Goal: Task Accomplishment & Management: Manage account settings

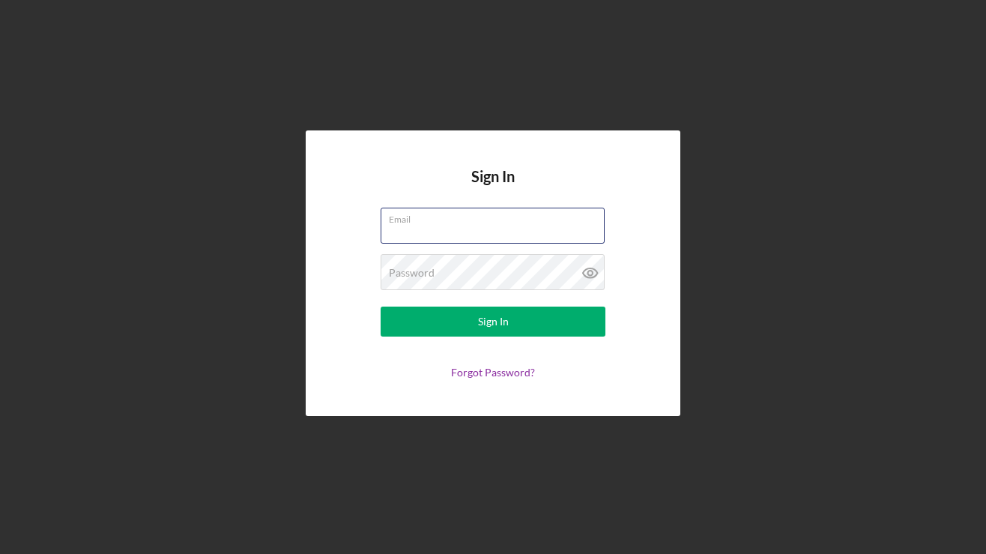
type input "[PERSON_NAME][EMAIL_ADDRESS][DOMAIN_NAME]"
click at [493, 321] on button "Sign In" at bounding box center [493, 321] width 225 height 30
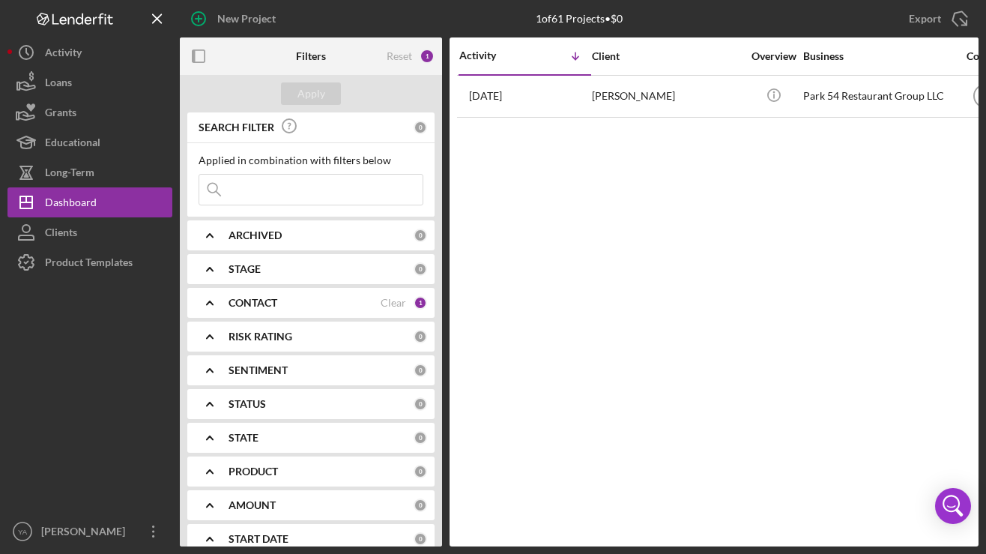
click at [226, 237] on icon "Icon/Expander" at bounding box center [209, 235] width 37 height 37
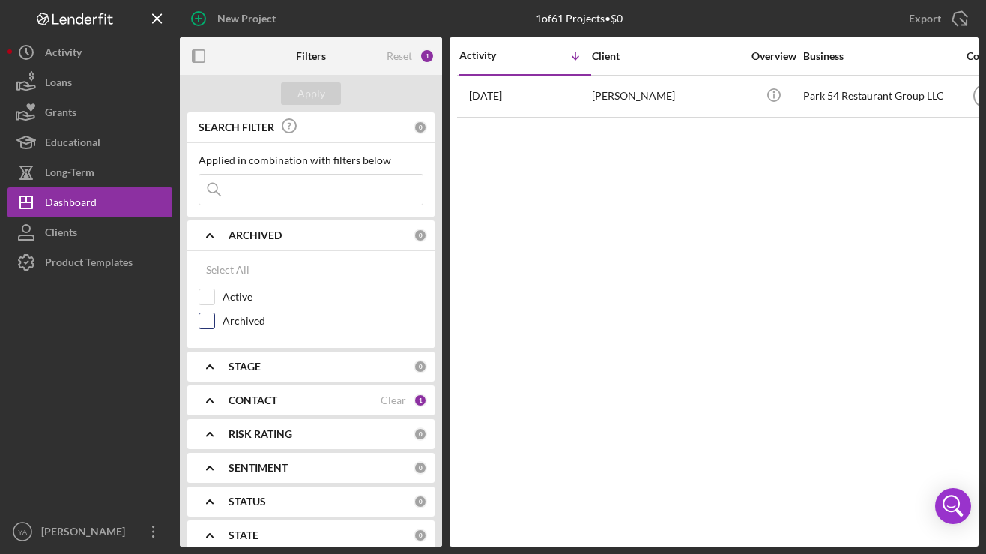
click at [206, 321] on input "Archived" at bounding box center [206, 320] width 15 height 15
checkbox input "true"
click at [307, 99] on div "Apply" at bounding box center [311, 93] width 28 height 22
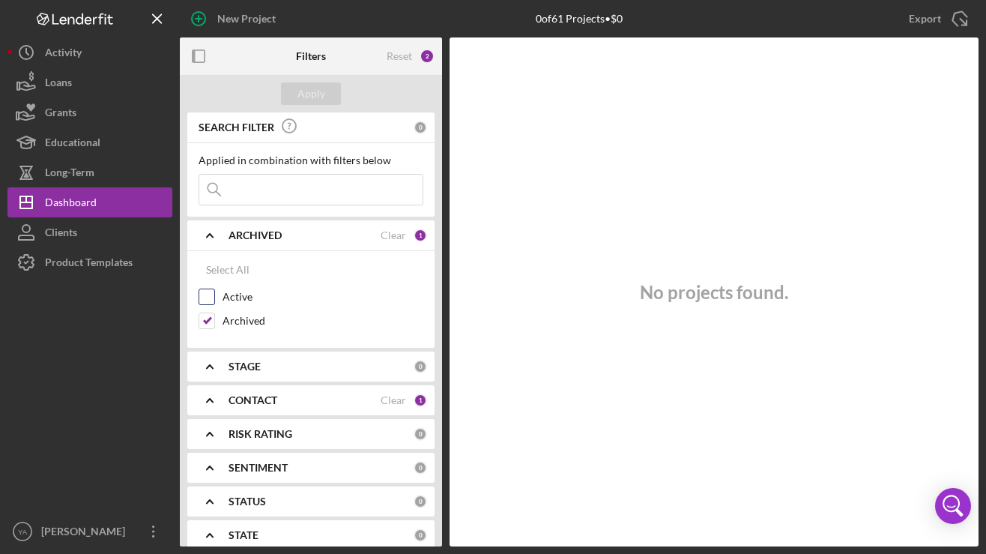
click at [213, 303] on input "Active" at bounding box center [206, 296] width 15 height 15
checkbox input "true"
click at [208, 324] on input "Archived" at bounding box center [206, 320] width 15 height 15
checkbox input "false"
click at [312, 91] on div "Apply" at bounding box center [311, 93] width 28 height 22
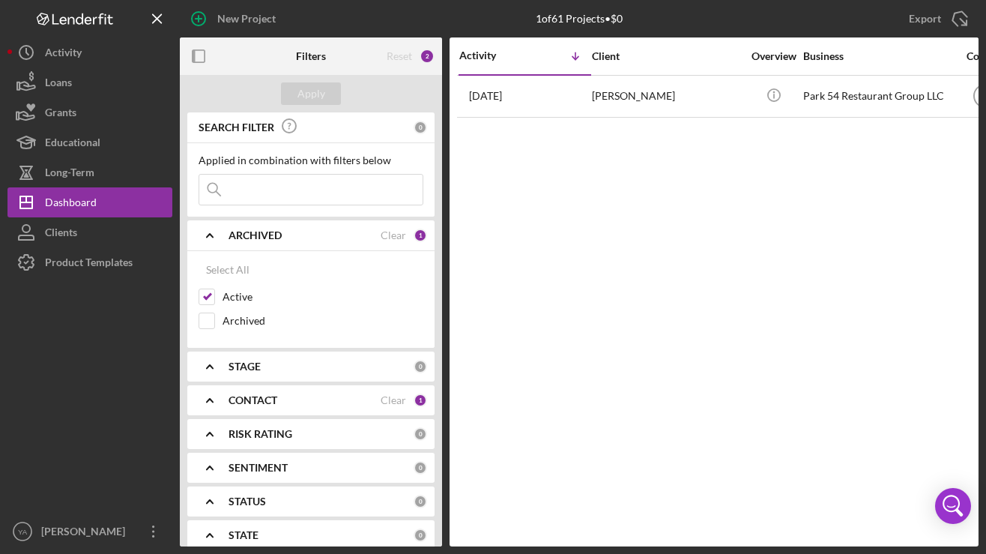
click at [272, 370] on div "STAGE" at bounding box center [321, 366] width 185 height 12
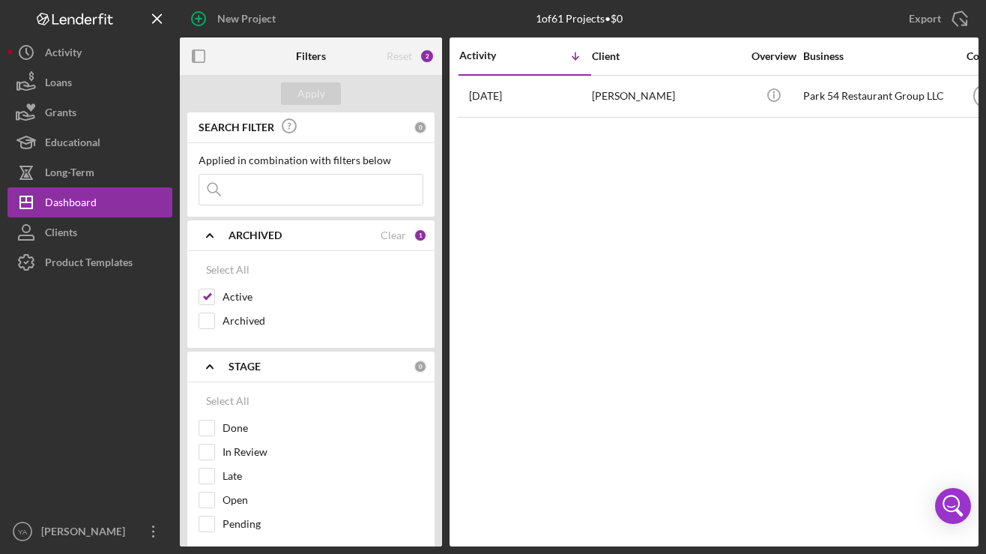
click at [272, 370] on div "STAGE" at bounding box center [321, 366] width 185 height 12
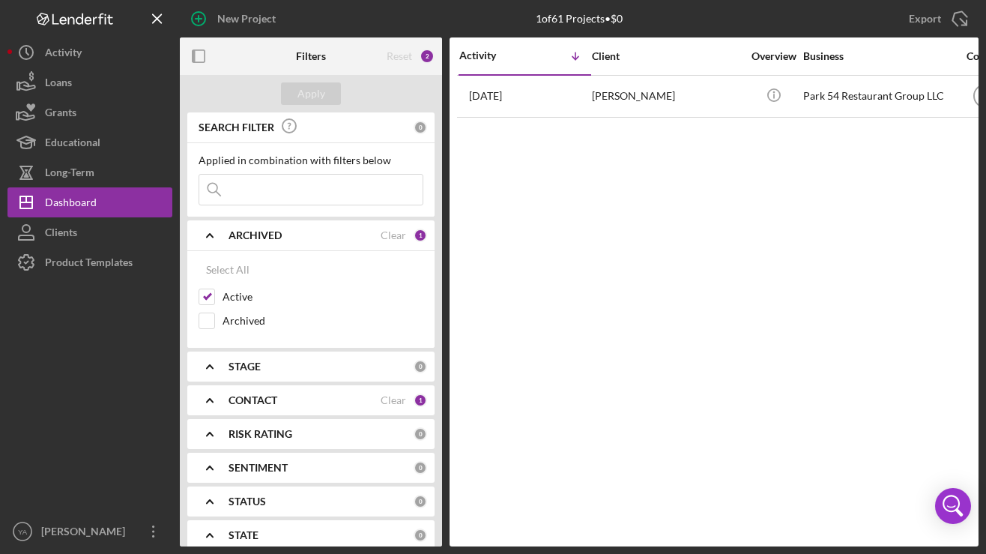
click at [272, 394] on b "CONTACT" at bounding box center [253, 400] width 49 height 12
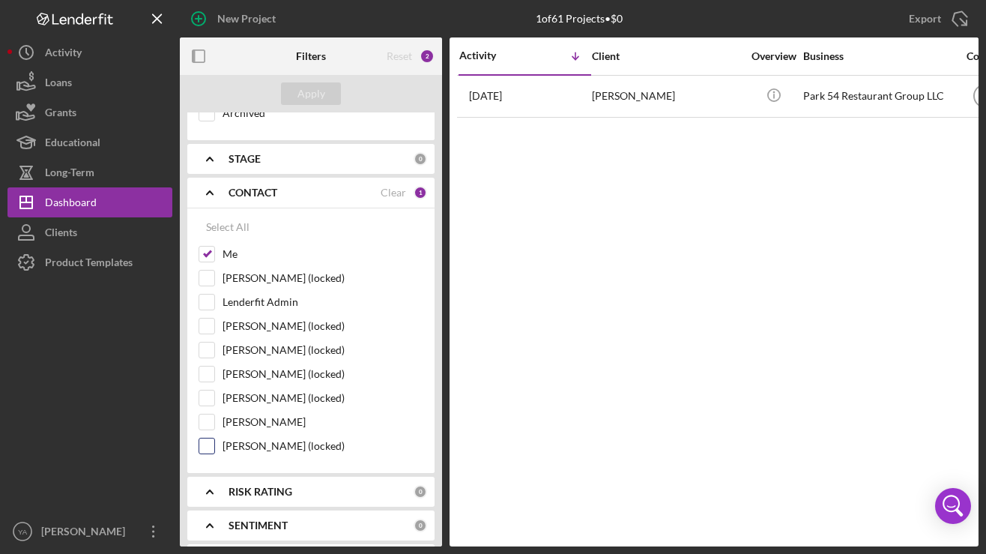
scroll to position [270, 0]
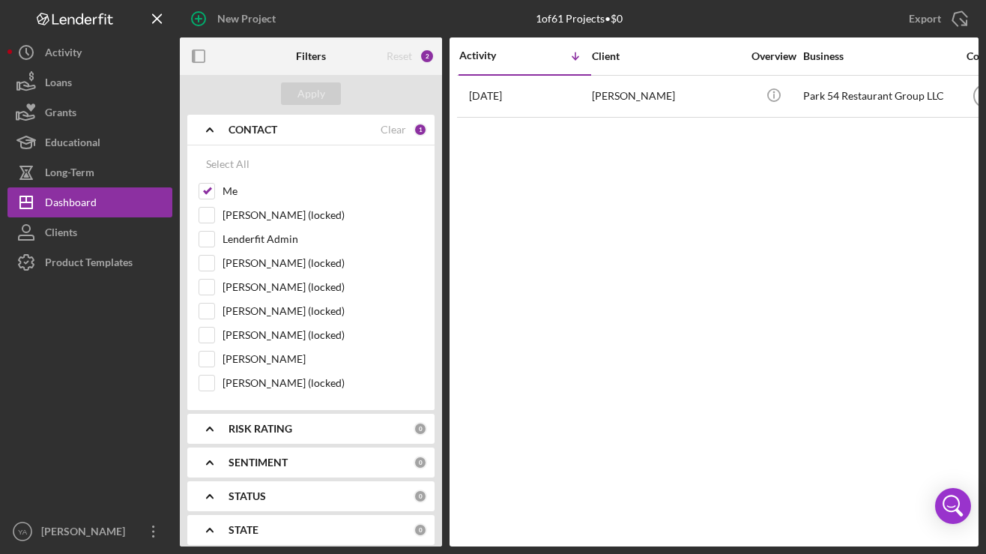
click at [208, 123] on icon "Icon/Expander" at bounding box center [209, 129] width 37 height 37
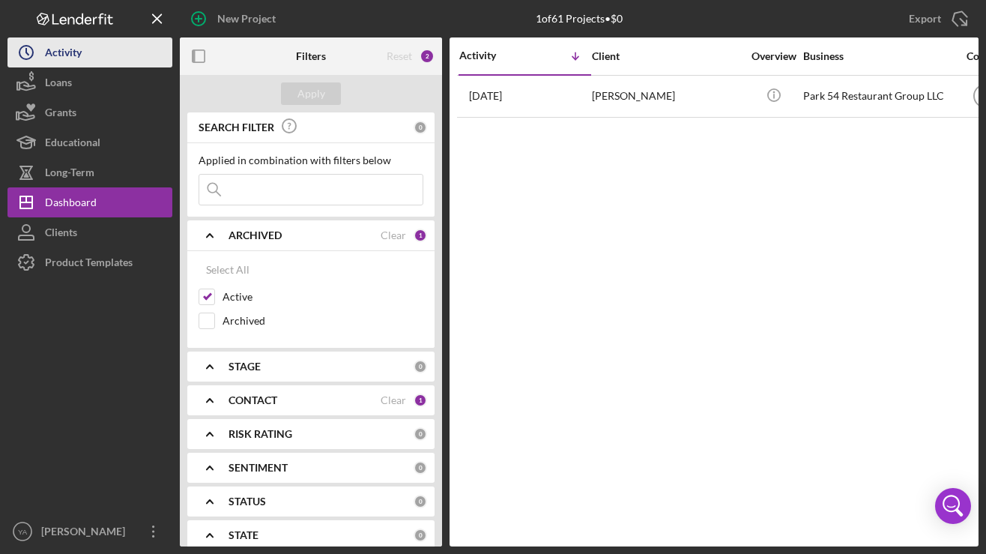
scroll to position [0, 0]
click at [91, 55] on button "Icon/History Activity" at bounding box center [89, 52] width 165 height 30
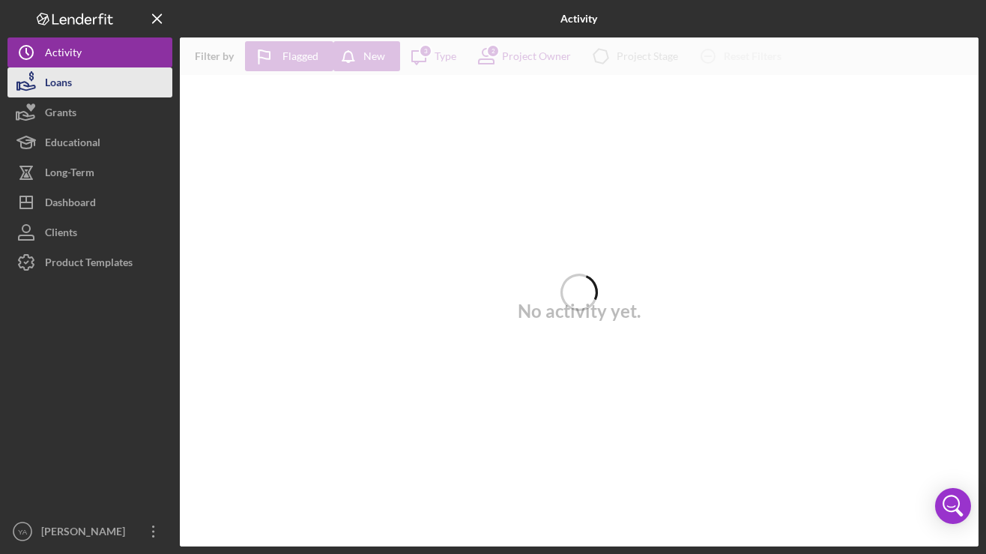
click at [87, 91] on button "Loans" at bounding box center [89, 82] width 165 height 30
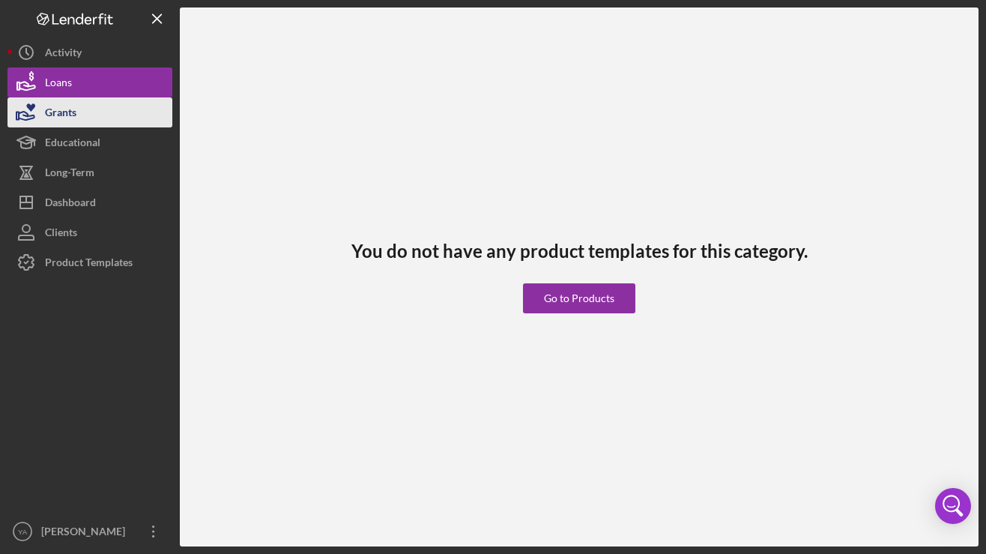
click at [83, 113] on button "Grants" at bounding box center [89, 112] width 165 height 30
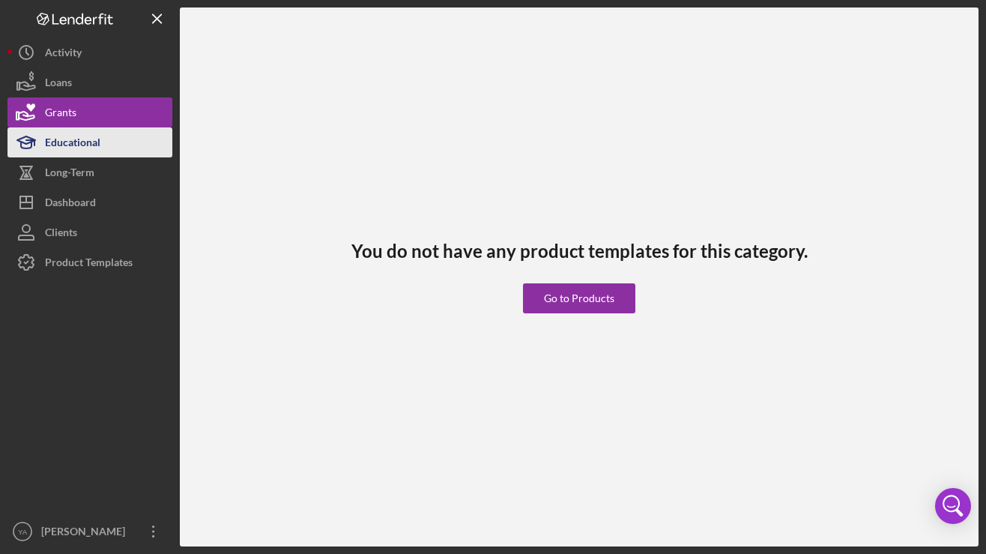
click at [82, 143] on div "Educational" at bounding box center [72, 144] width 55 height 34
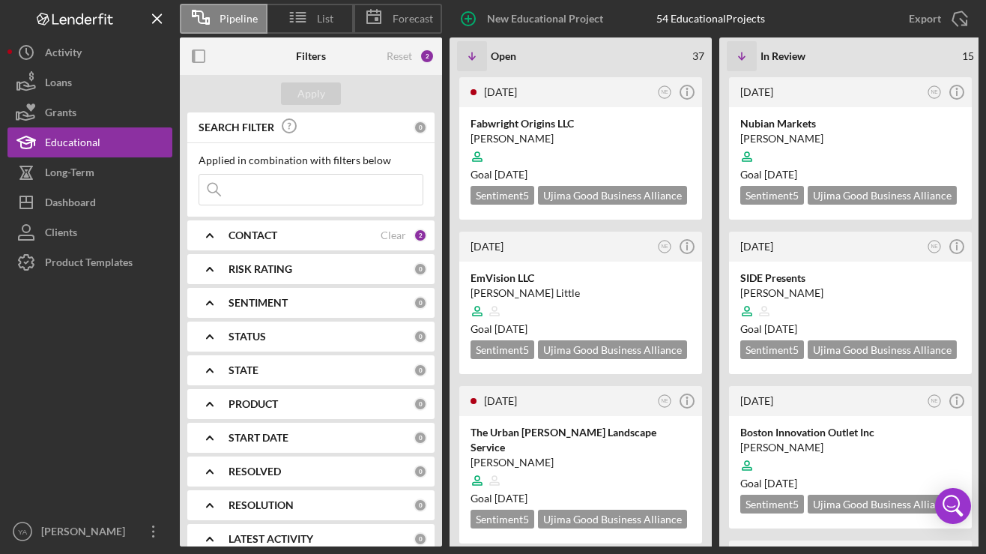
click at [282, 241] on div "CONTACT" at bounding box center [305, 235] width 152 height 12
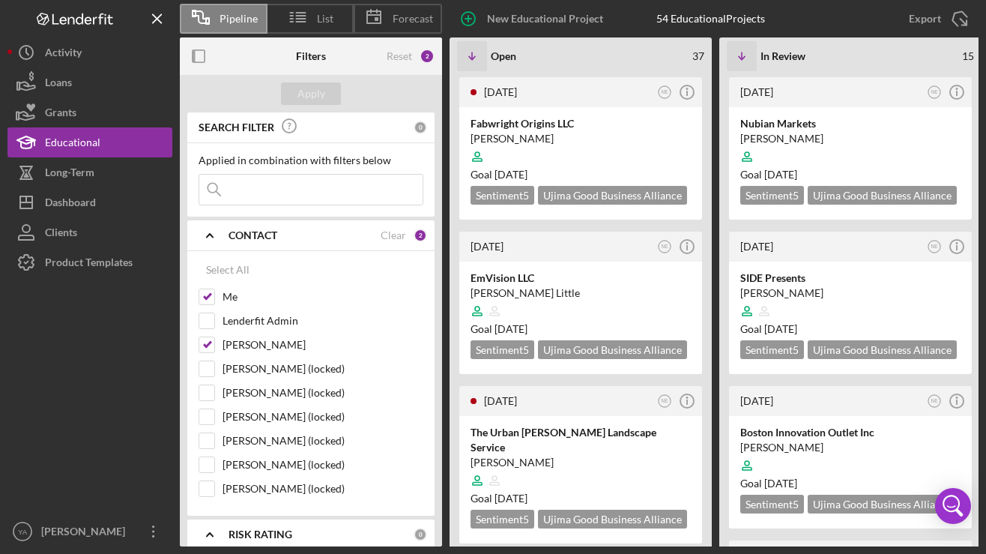
click at [282, 241] on div "CONTACT Clear 2" at bounding box center [328, 235] width 199 height 13
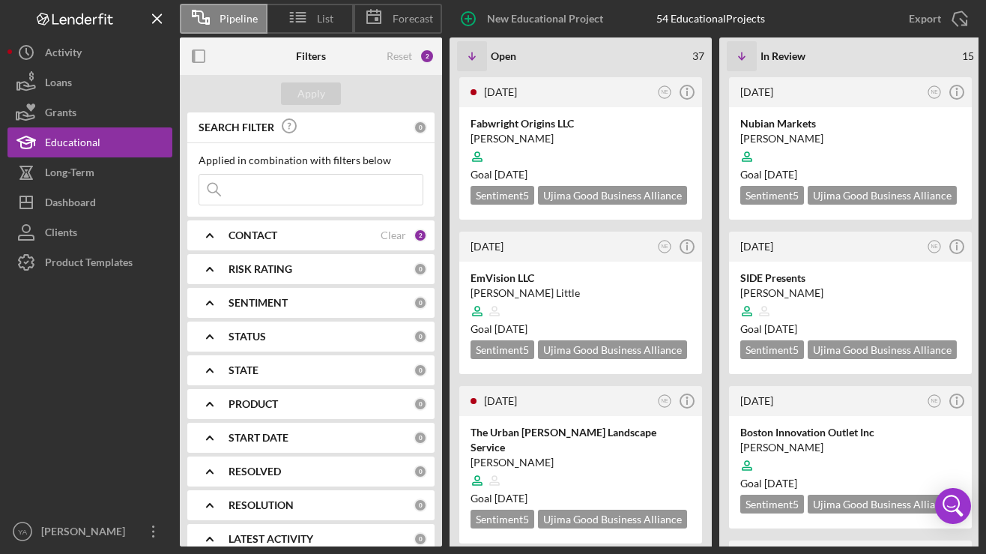
click at [281, 281] on div "RISK RATING 0" at bounding box center [328, 269] width 199 height 30
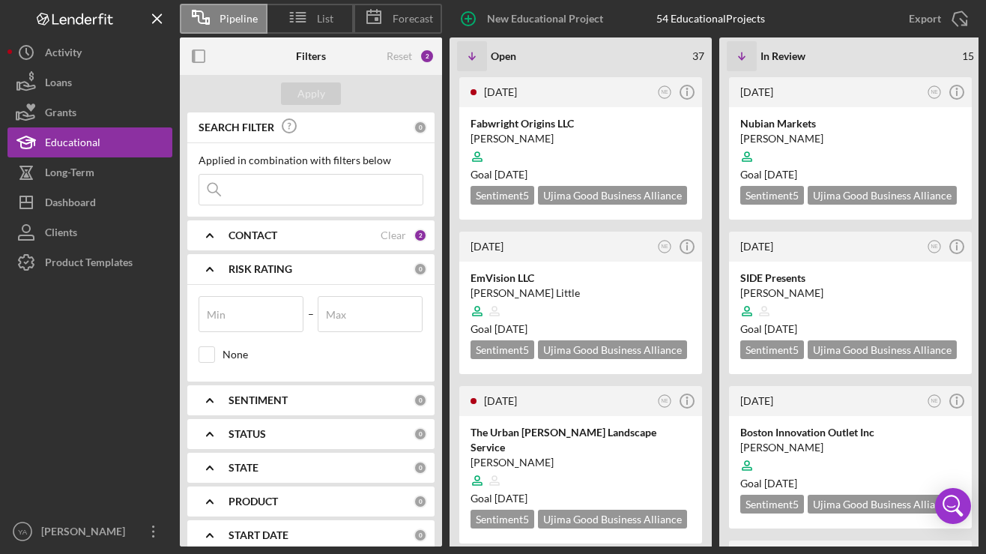
click at [281, 281] on div "RISK RATING 0" at bounding box center [328, 269] width 199 height 30
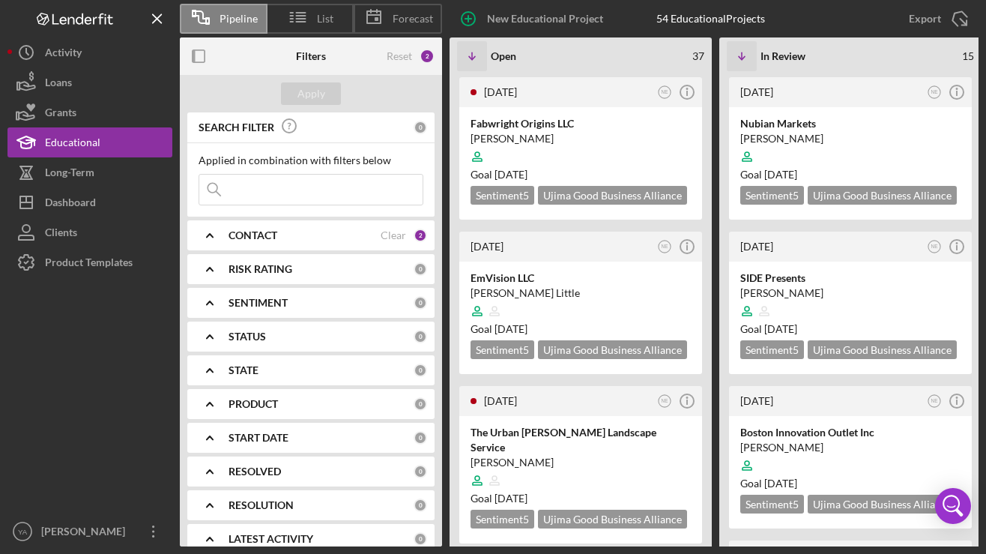
click at [275, 311] on div "SENTIMENT 0" at bounding box center [328, 303] width 199 height 30
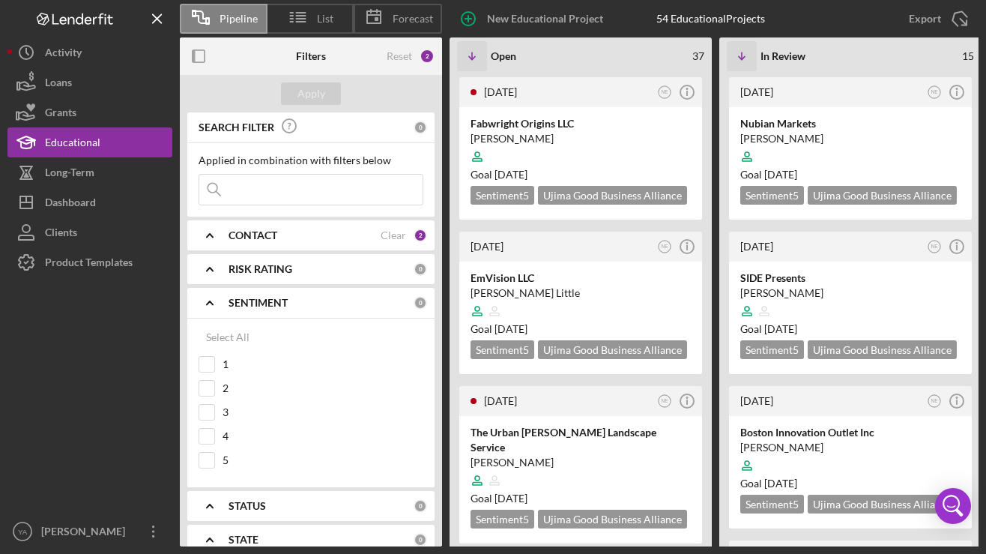
click at [275, 311] on div "SENTIMENT 0" at bounding box center [328, 303] width 199 height 30
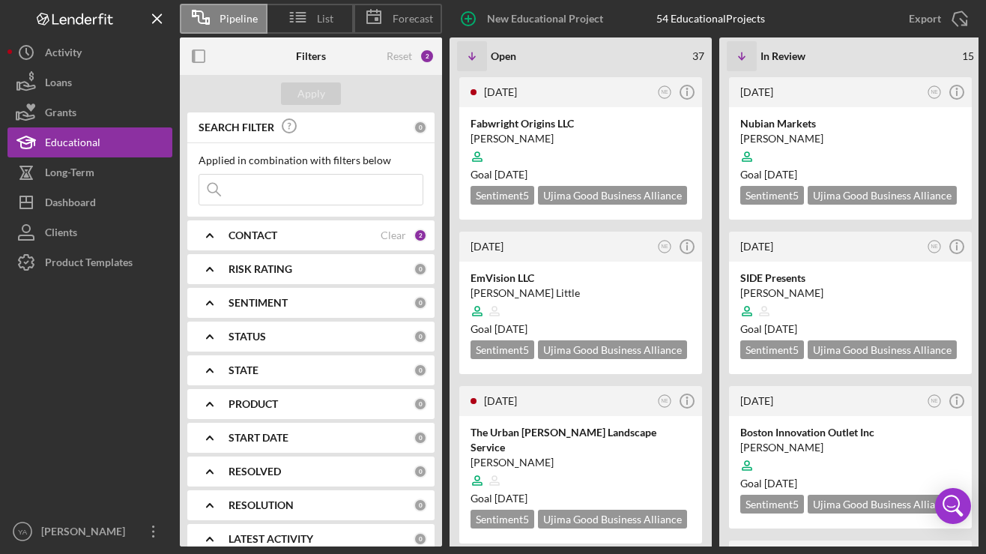
click at [267, 347] on div "STATUS 0" at bounding box center [328, 336] width 199 height 30
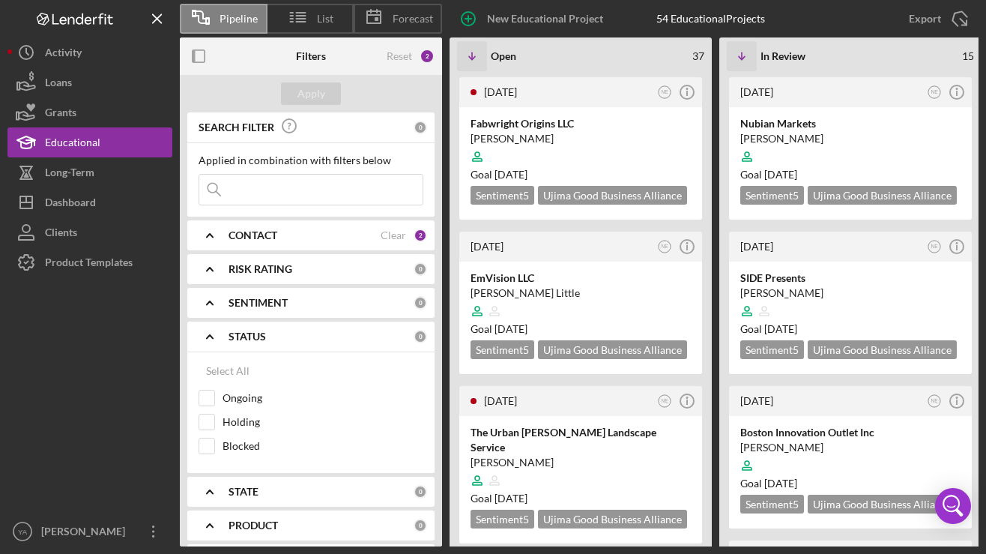
click at [264, 347] on div "STATUS 0" at bounding box center [328, 336] width 199 height 30
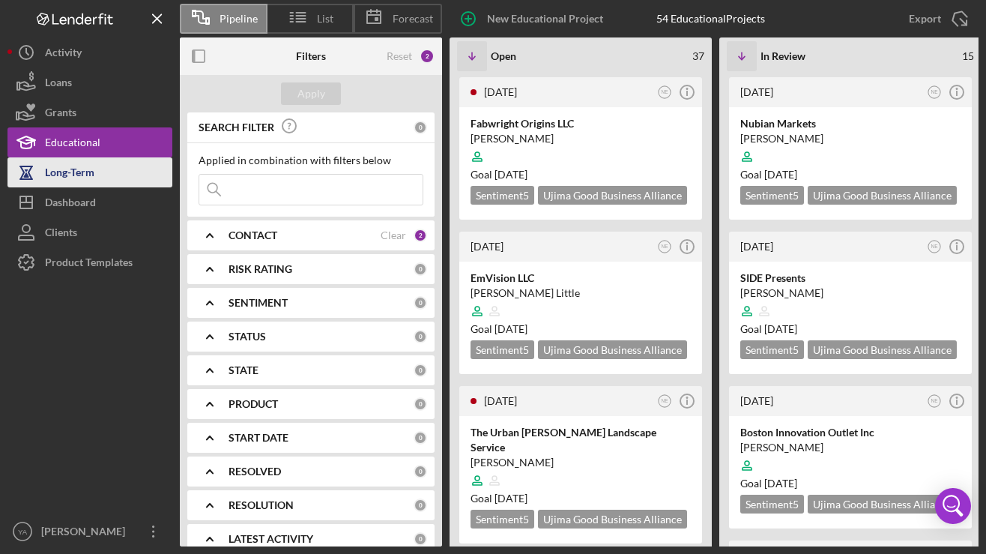
click at [127, 180] on button "Long-Term" at bounding box center [89, 172] width 165 height 30
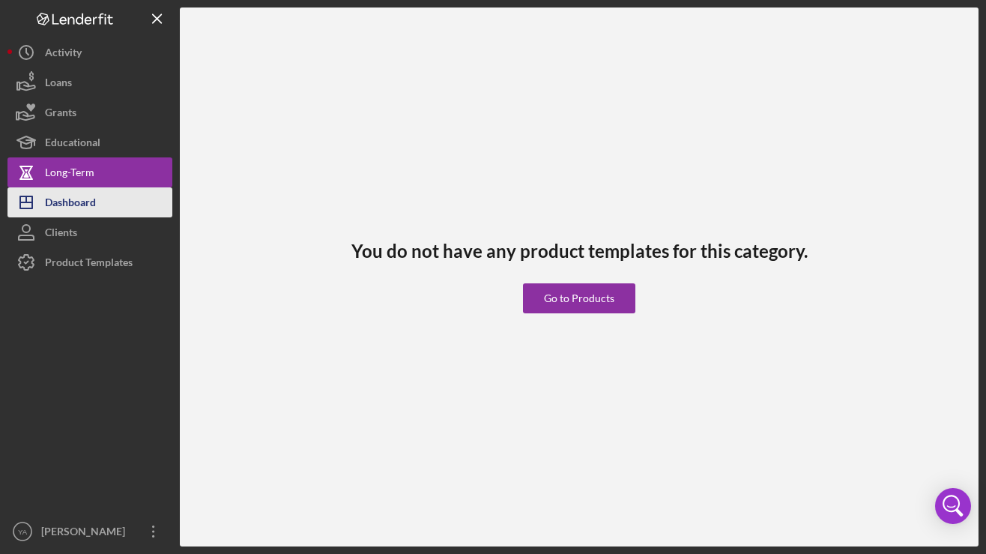
click at [118, 201] on button "Icon/Dashboard Dashboard" at bounding box center [89, 202] width 165 height 30
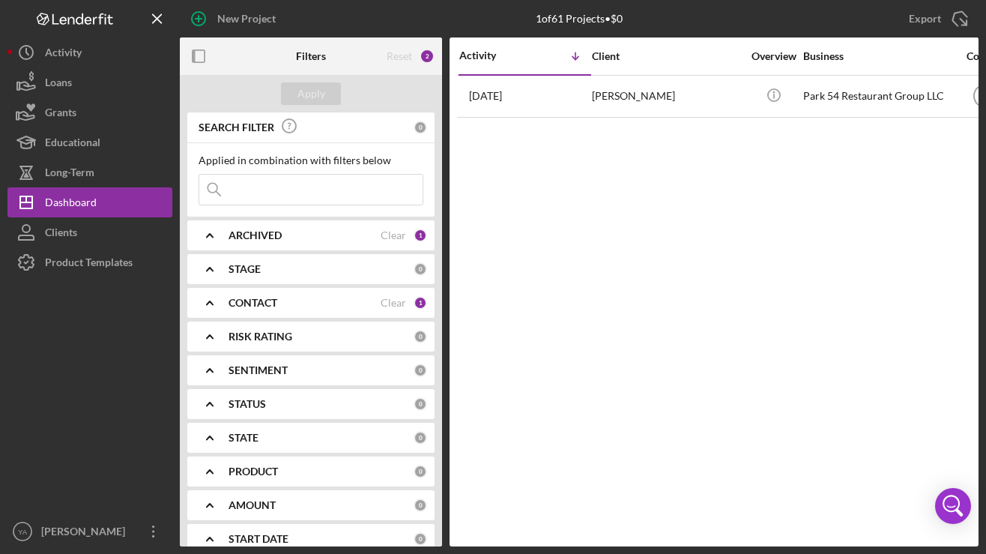
click at [282, 235] on b "ARCHIVED" at bounding box center [255, 235] width 53 height 12
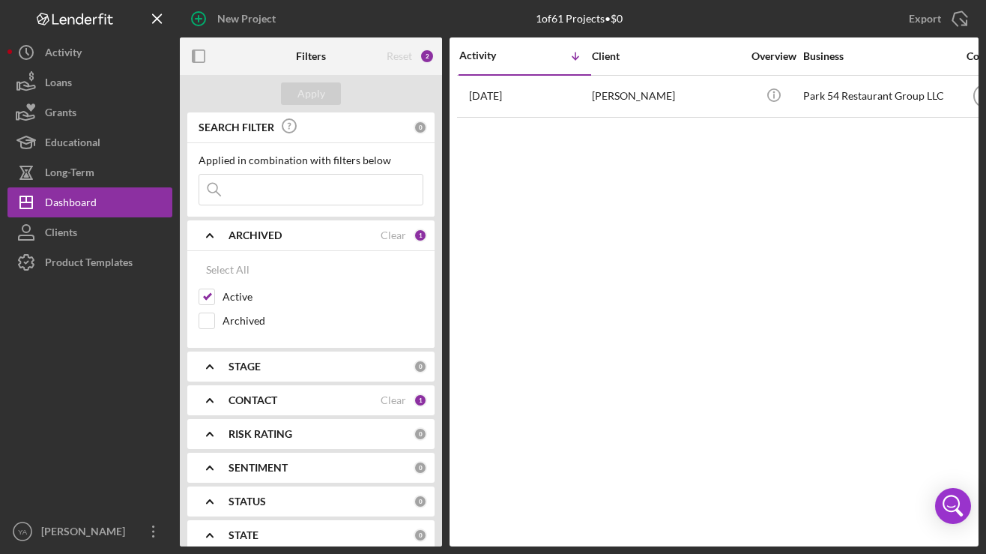
click at [283, 236] on div "ARCHIVED" at bounding box center [305, 235] width 152 height 12
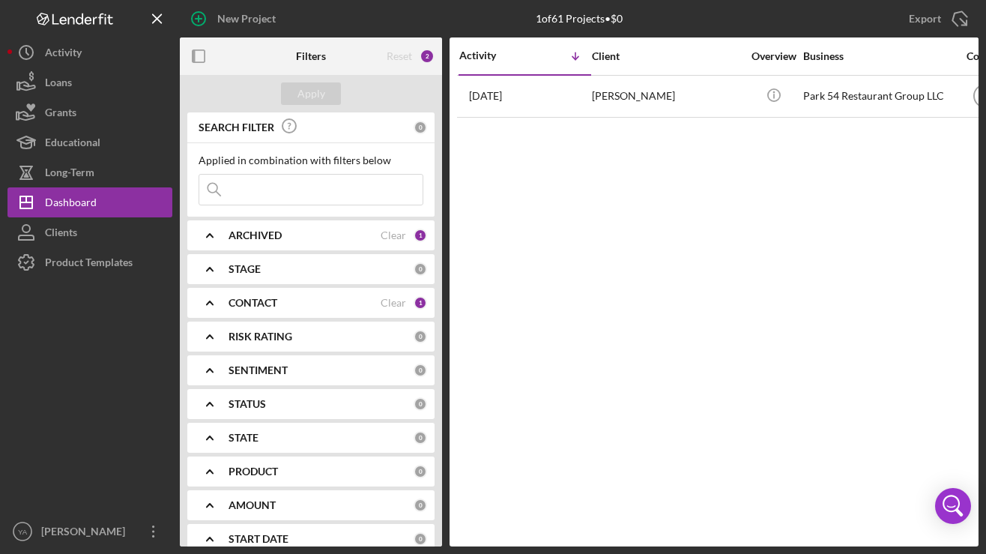
click at [281, 297] on div "CONTACT" at bounding box center [305, 303] width 152 height 12
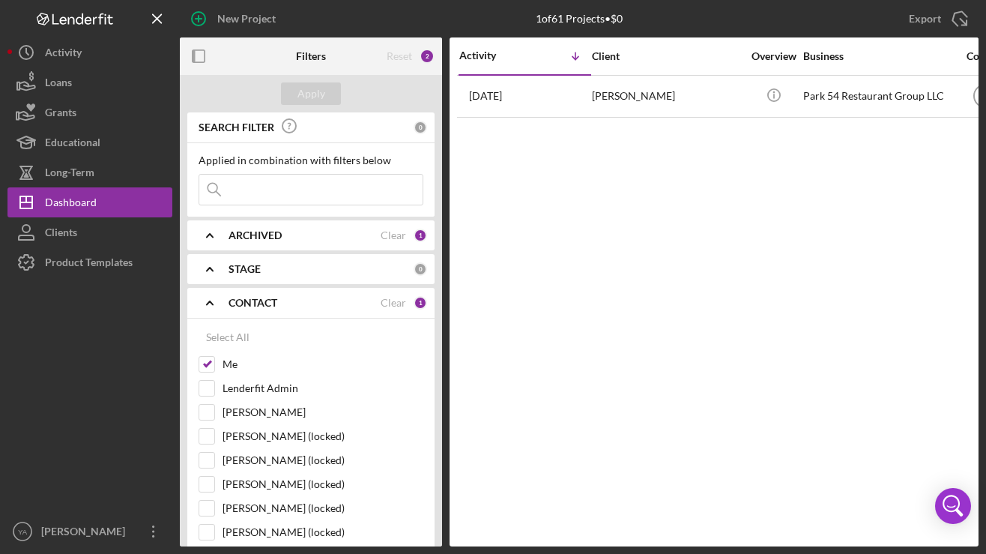
click at [273, 267] on div "STAGE" at bounding box center [321, 269] width 185 height 12
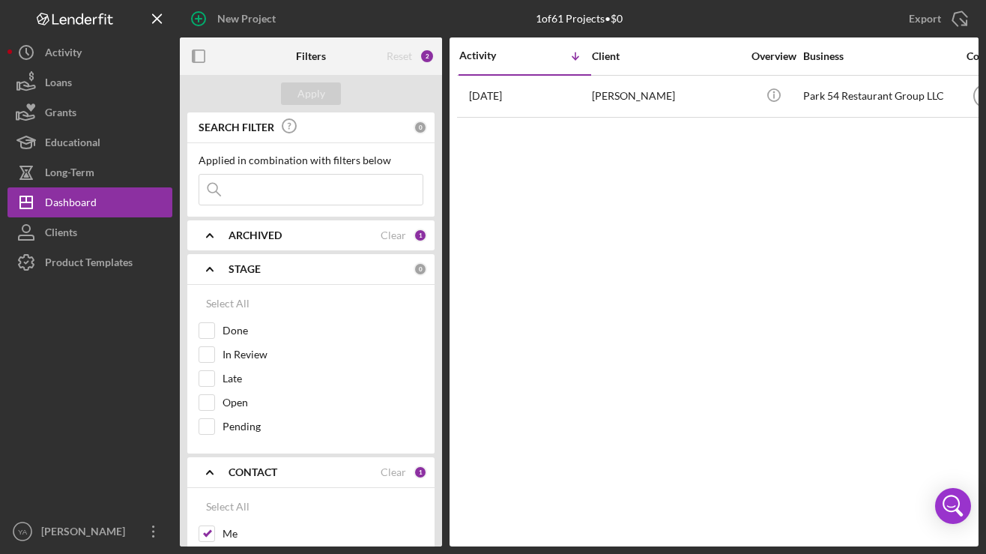
click at [270, 241] on div "ARCHIVED Clear 1" at bounding box center [328, 235] width 199 height 13
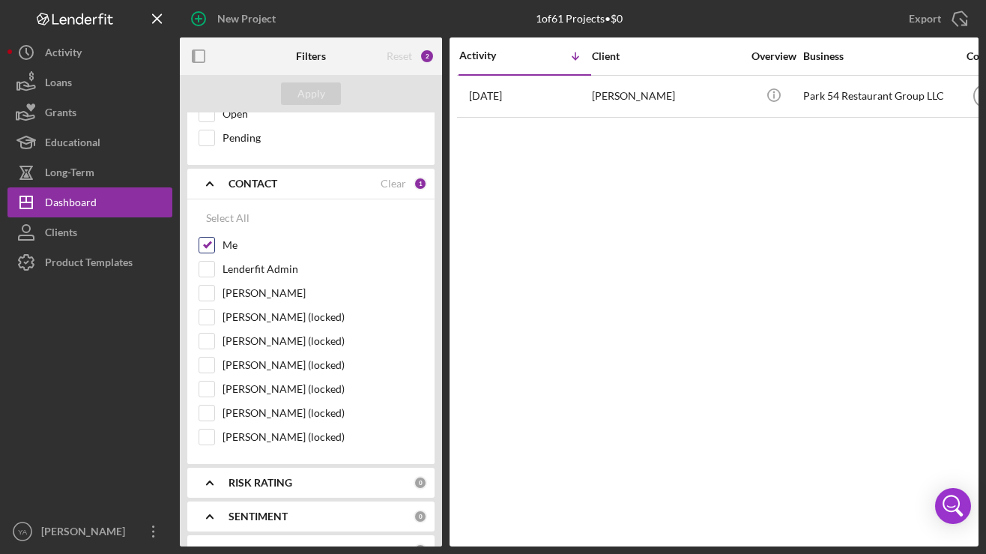
scroll to position [464, 0]
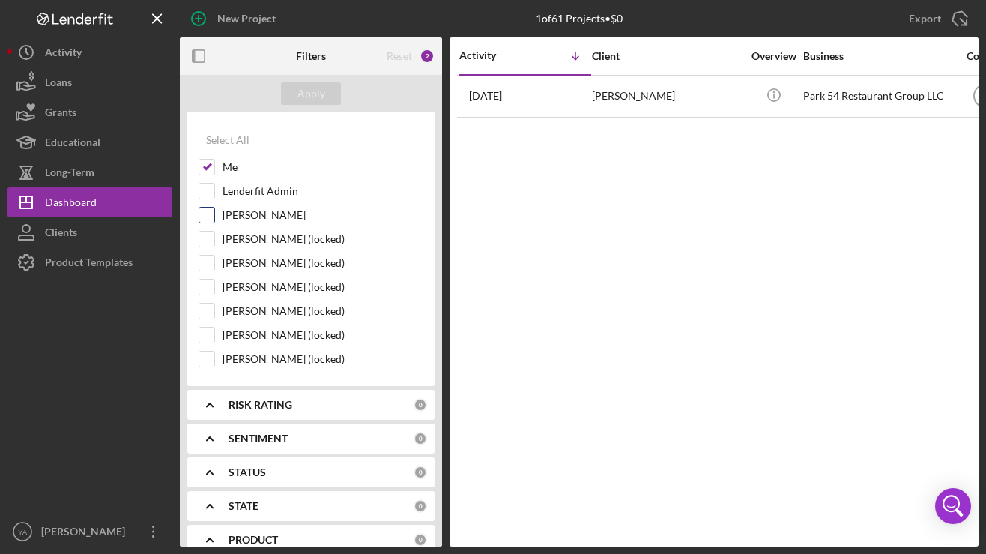
click at [207, 210] on input "[PERSON_NAME]" at bounding box center [206, 215] width 15 height 15
checkbox input "true"
click at [320, 100] on div "Apply" at bounding box center [311, 93] width 28 height 22
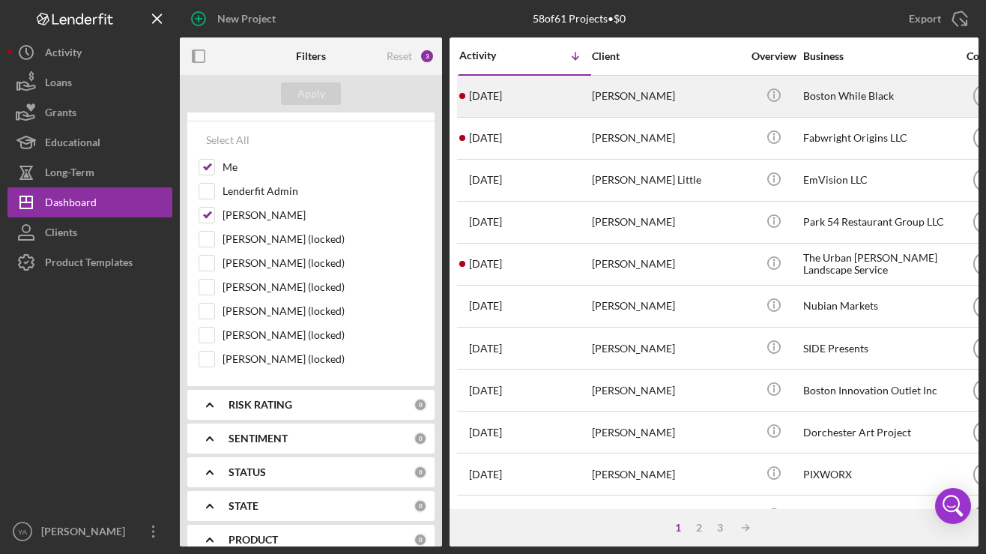
scroll to position [0, 0]
click at [552, 100] on div "[DATE] [PERSON_NAME]" at bounding box center [524, 96] width 131 height 40
